Goal: Information Seeking & Learning: Check status

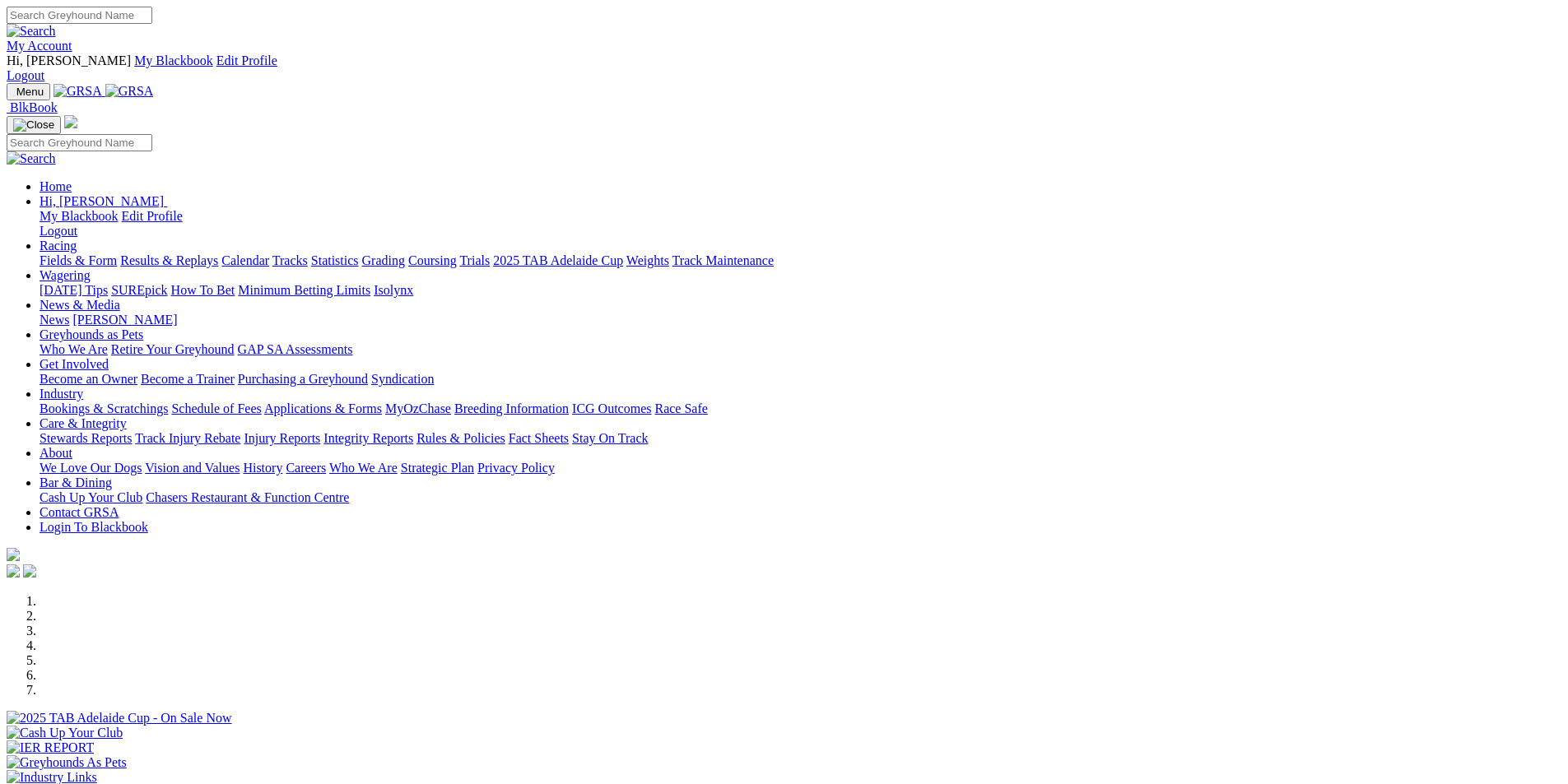
click at [77, 239] on link "Racing" at bounding box center [58, 245] width 37 height 14
click at [218, 253] on link "Results & Replays" at bounding box center [169, 260] width 98 height 14
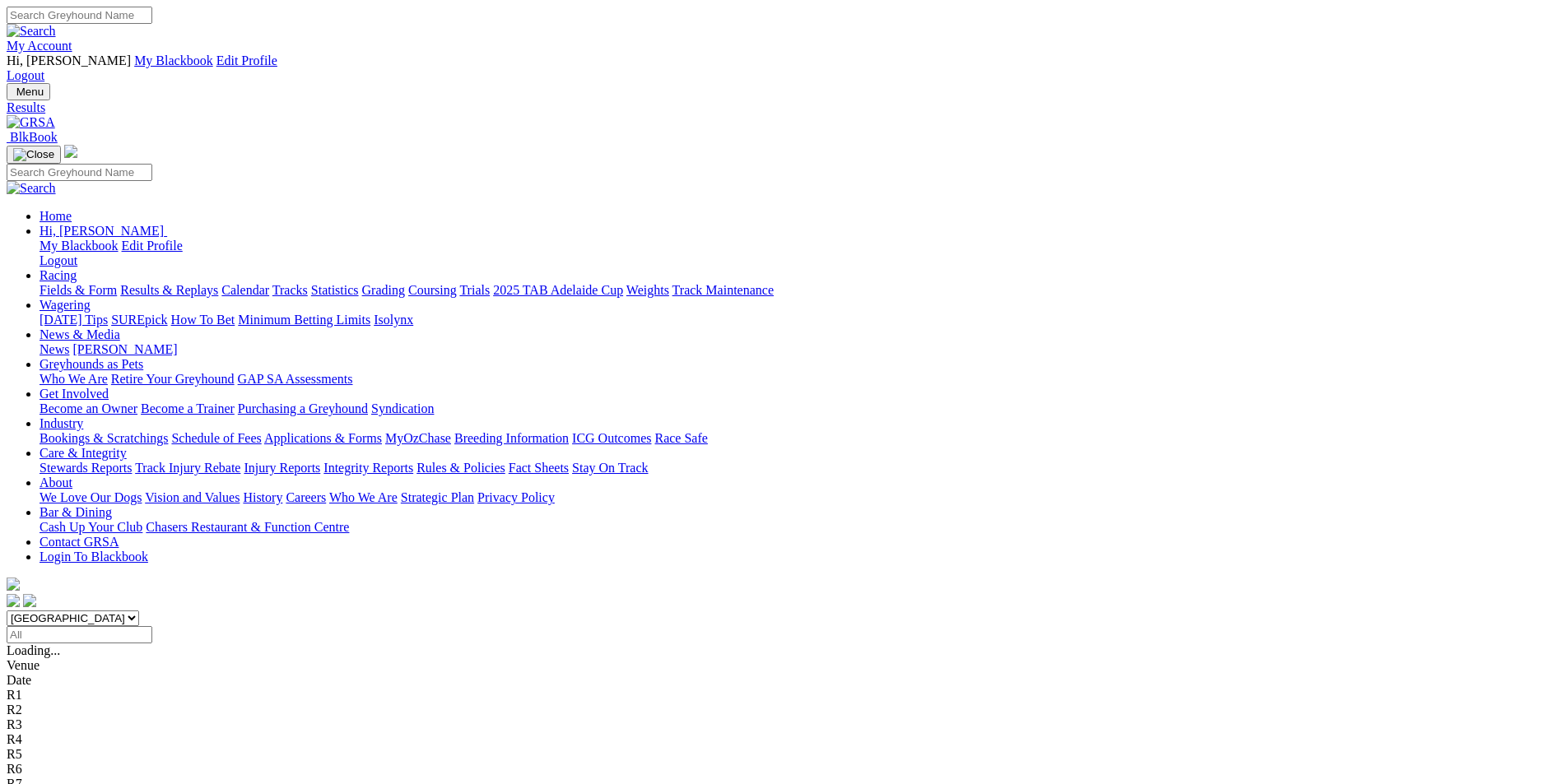
click at [62, 673] on span "2 1 8 6" at bounding box center [44, 680] width 36 height 14
click at [62, 688] on span "4 8 6 1" at bounding box center [44, 694] width 36 height 14
click at [52, 703] on span "3 7 1" at bounding box center [39, 709] width 26 height 14
click at [62, 717] on span "5 2 8 4" at bounding box center [44, 724] width 36 height 14
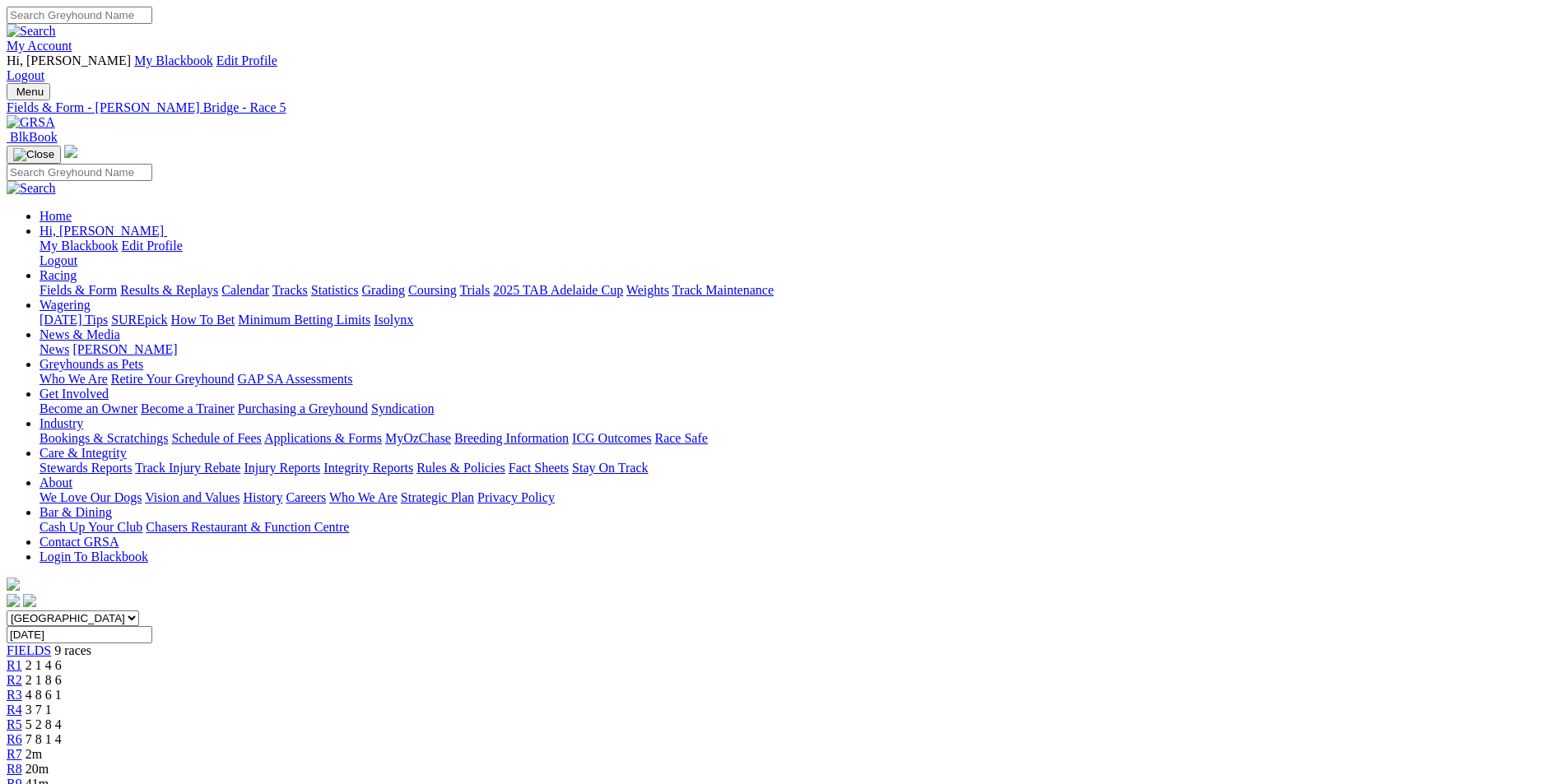
click at [62, 732] on span "7 8 1 4" at bounding box center [44, 739] width 36 height 14
